Goal: Navigation & Orientation: Find specific page/section

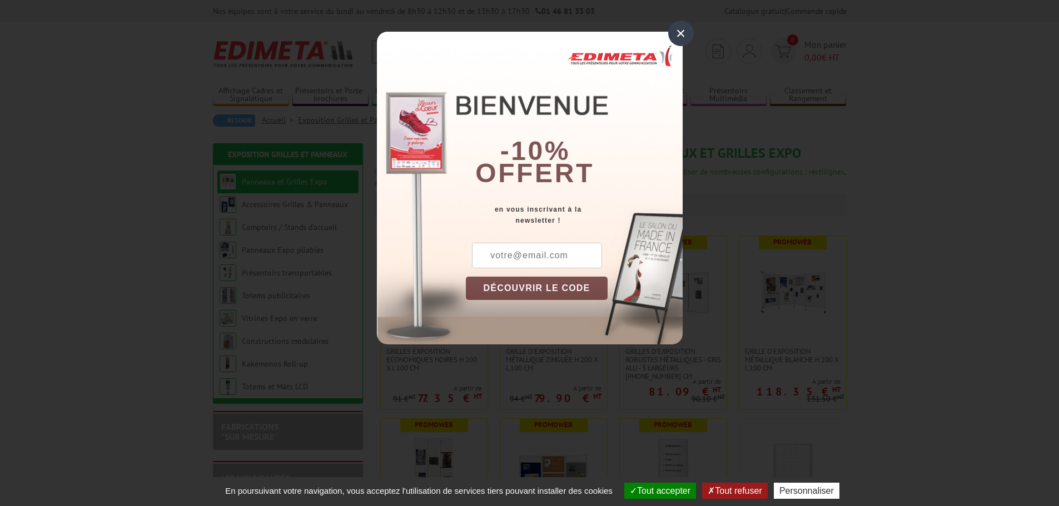
click at [497, 257] on input "text" at bounding box center [537, 256] width 130 height 26
type input "[EMAIL_ADDRESS][DOMAIN_NAME]"
click at [531, 290] on button "DÉCOUVRIR LE CODE" at bounding box center [537, 288] width 142 height 23
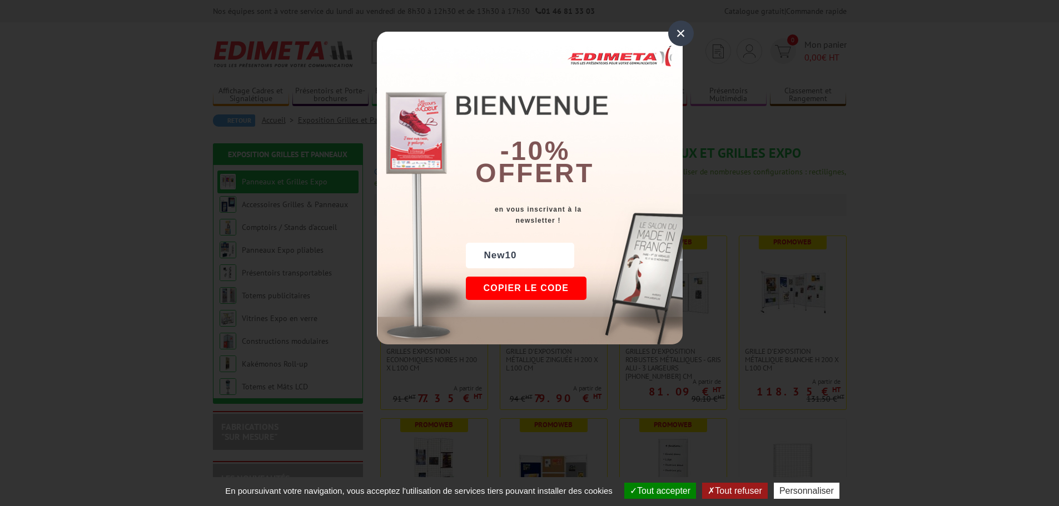
click at [531, 290] on button "Copier le code" at bounding box center [526, 288] width 121 height 23
click at [680, 29] on div "×" at bounding box center [681, 34] width 26 height 26
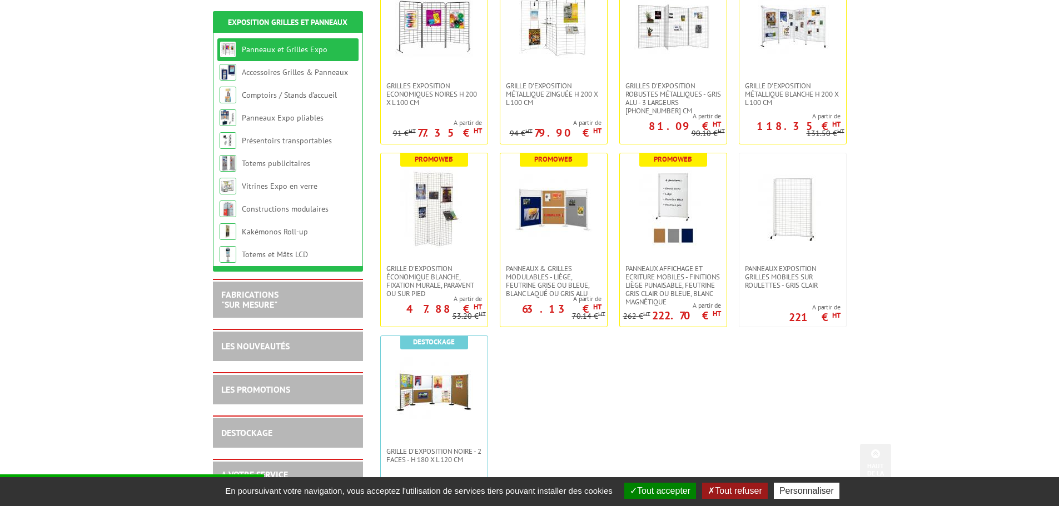
scroll to position [342, 0]
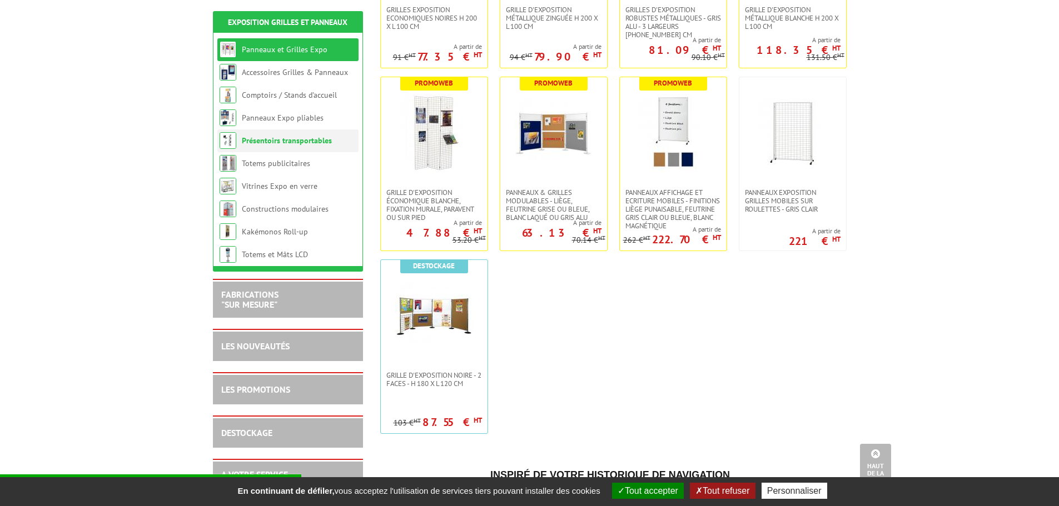
click at [283, 142] on link "Présentoirs transportables" at bounding box center [287, 141] width 90 height 10
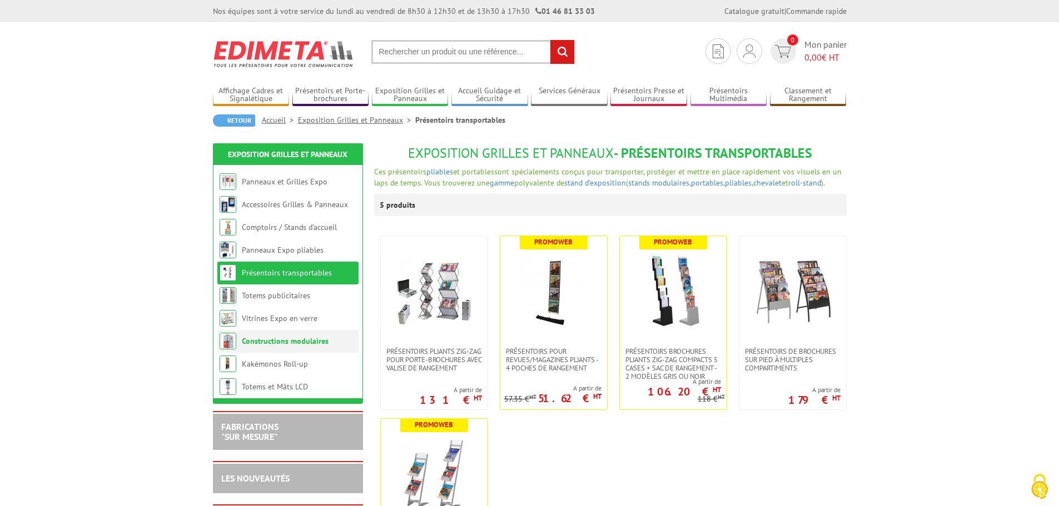
click at [285, 346] on link "Constructions modulaires" at bounding box center [285, 341] width 87 height 10
